Goal: Task Accomplishment & Management: Use online tool/utility

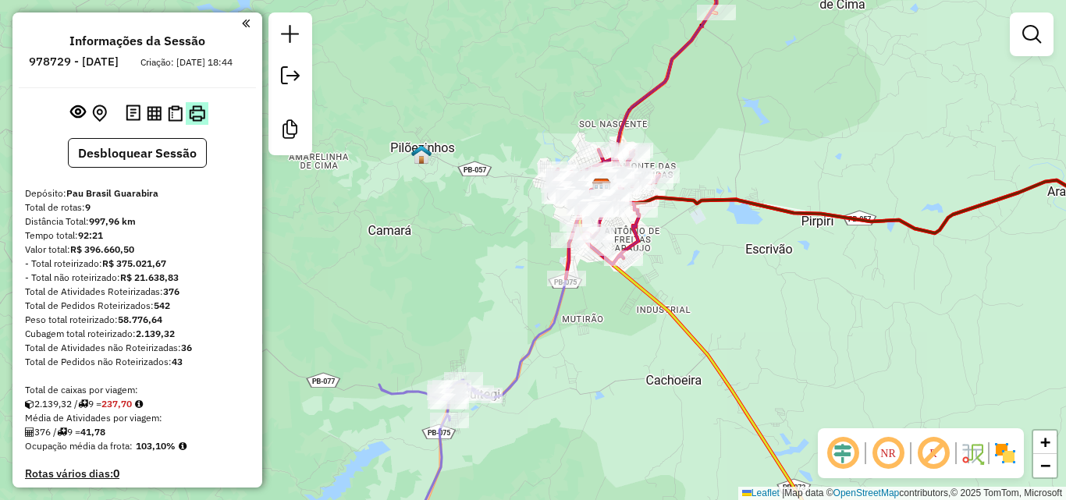
click at [202, 122] on img at bounding box center [197, 113] width 16 height 16
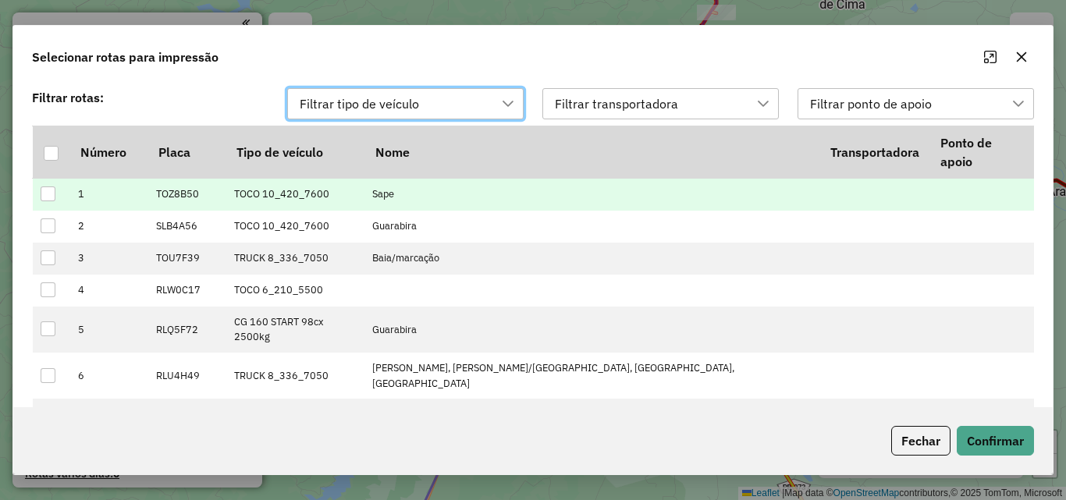
scroll to position [11, 71]
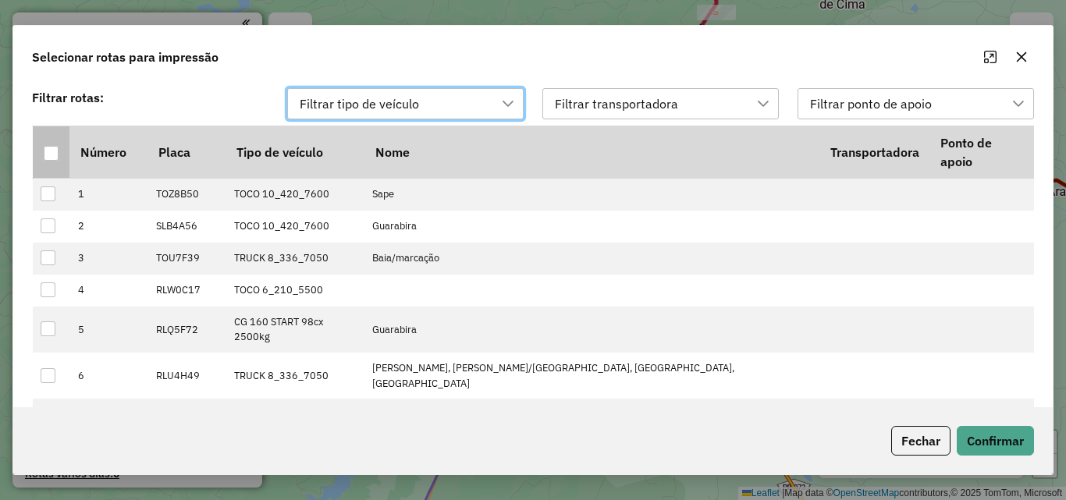
click at [62, 140] on th at bounding box center [51, 152] width 37 height 52
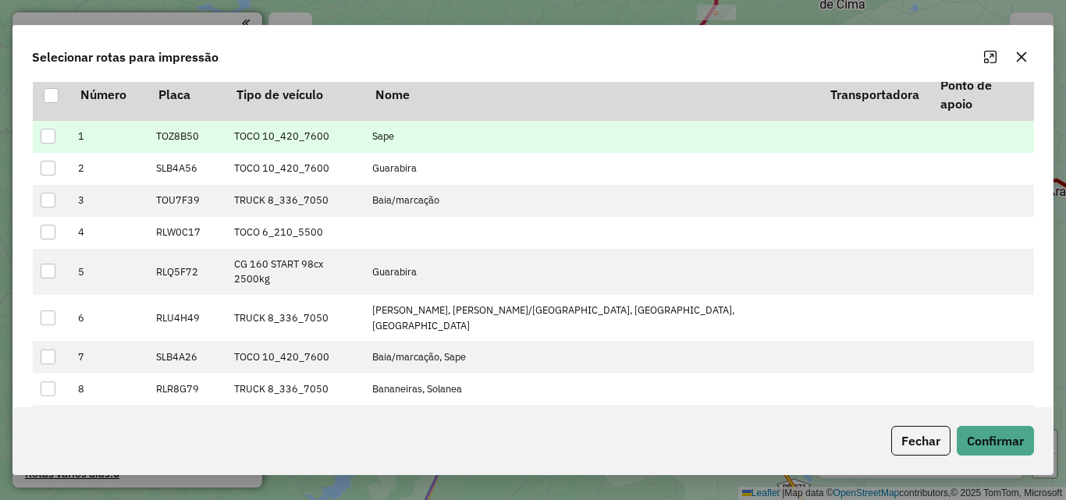
scroll to position [59, 0]
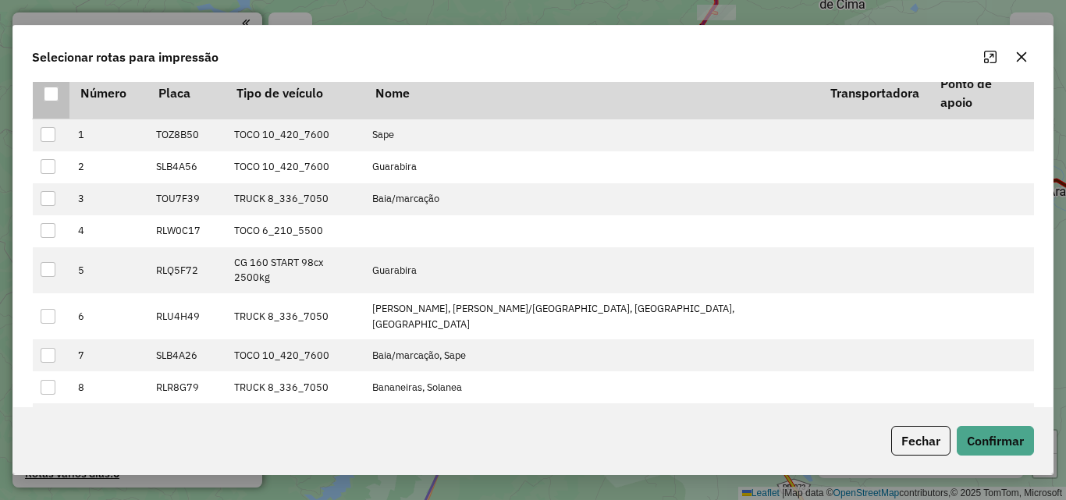
click at [53, 87] on div at bounding box center [51, 94] width 15 height 15
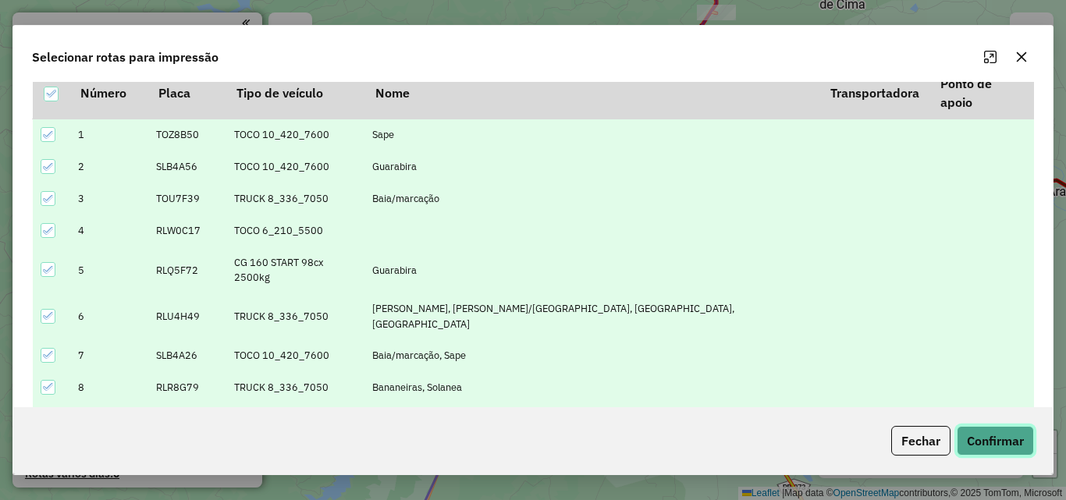
click at [977, 427] on button "Confirmar" at bounding box center [994, 441] width 77 height 30
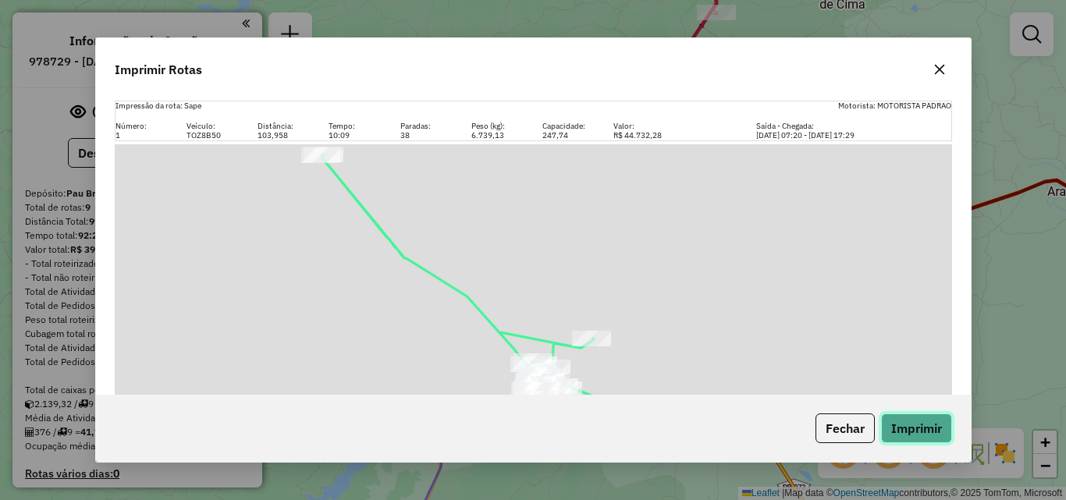
click at [913, 426] on button "Imprimir" at bounding box center [916, 428] width 71 height 30
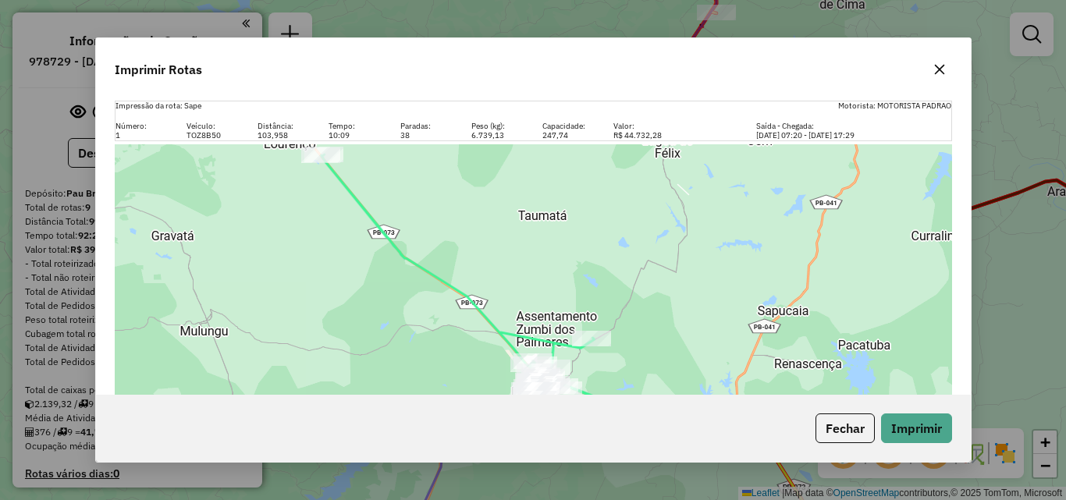
click at [947, 70] on button "button" at bounding box center [939, 69] width 25 height 25
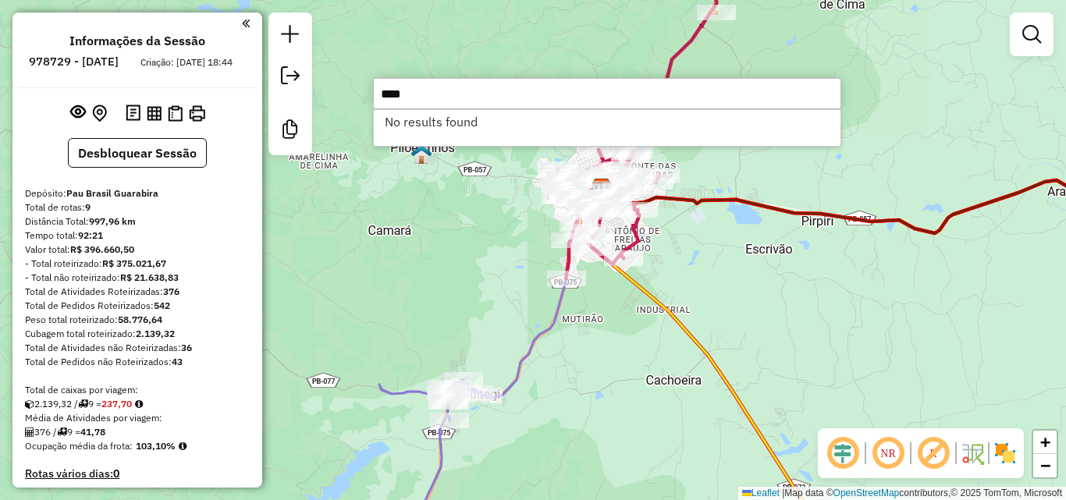
type input "****"
click at [503, 126] on li "No results found" at bounding box center [607, 121] width 466 height 23
click at [456, 115] on li "No results found" at bounding box center [607, 121] width 466 height 23
click at [442, 239] on div "Janela de atendimento Grade de atendimento Capacidade Transportadoras Veículos …" at bounding box center [533, 250] width 1066 height 500
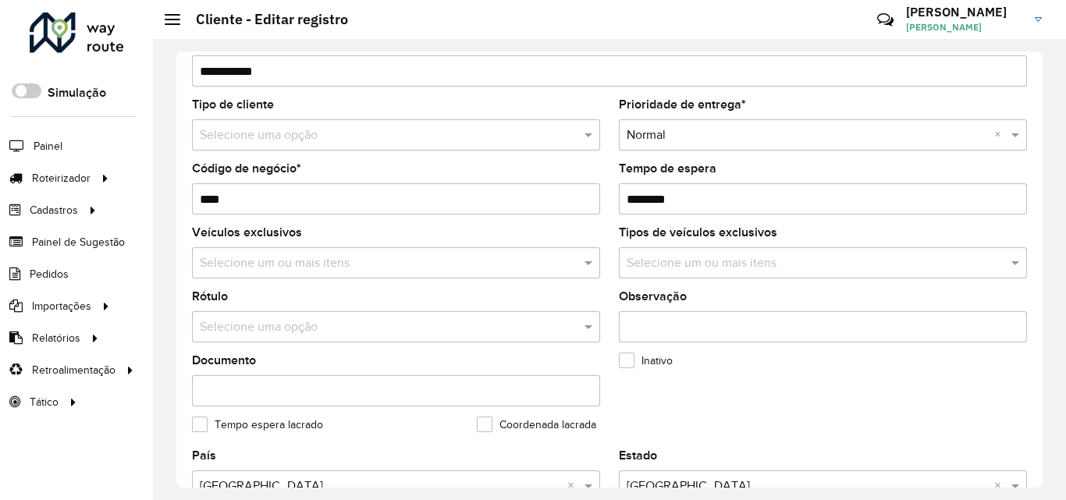
scroll to position [78, 0]
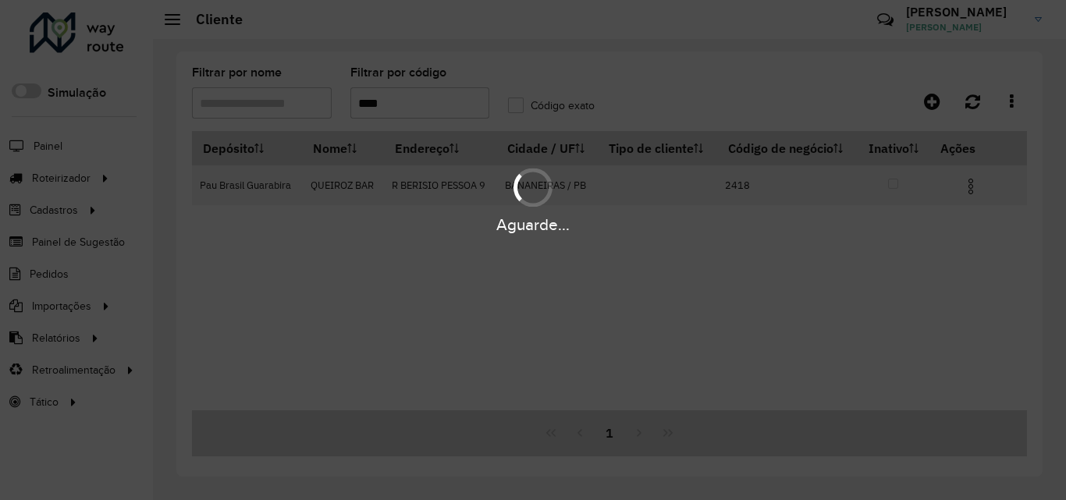
click at [429, 115] on div "Aguarde..." at bounding box center [533, 250] width 1066 height 500
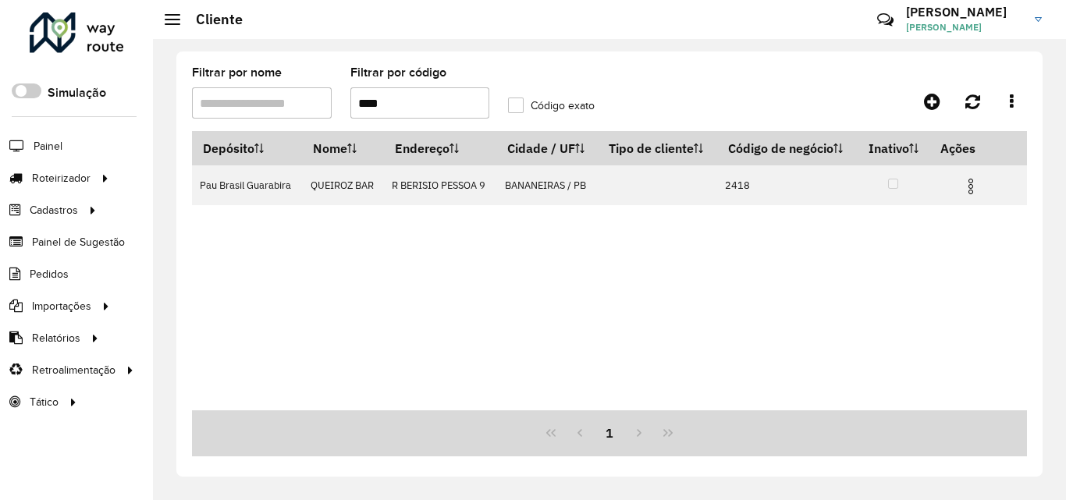
click at [429, 109] on input "****" at bounding box center [420, 102] width 140 height 31
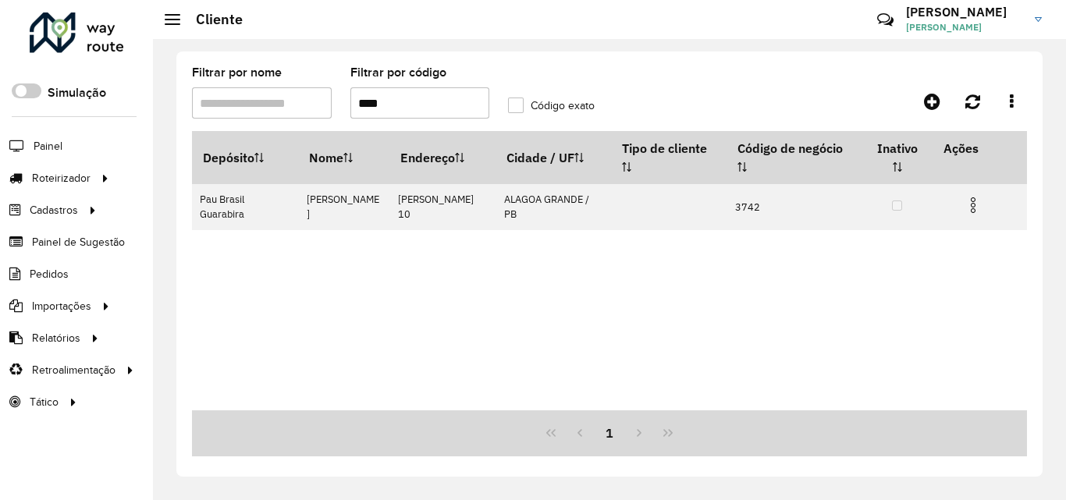
type input "****"
click at [669, 240] on div "Depósito Nome Endereço Cidade / UF Tipo de cliente Código de negócio Inativo Aç…" at bounding box center [609, 270] width 835 height 279
click at [683, 255] on div "Depósito Nome Endereço Cidade / UF Tipo de cliente Código de negócio Inativo Aç…" at bounding box center [609, 270] width 835 height 279
